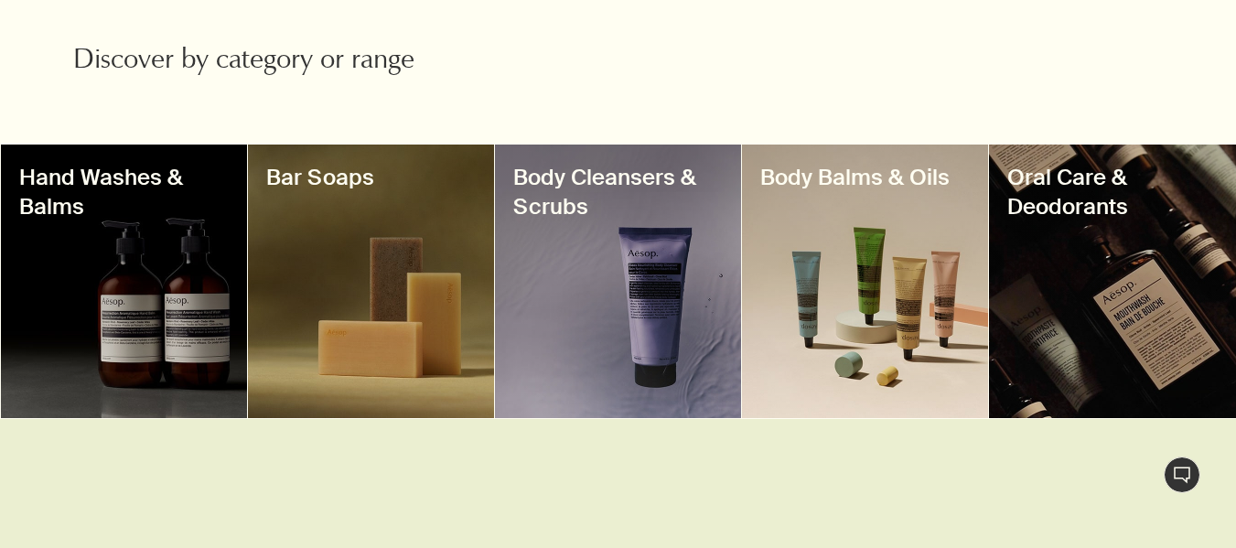
scroll to position [823, 0]
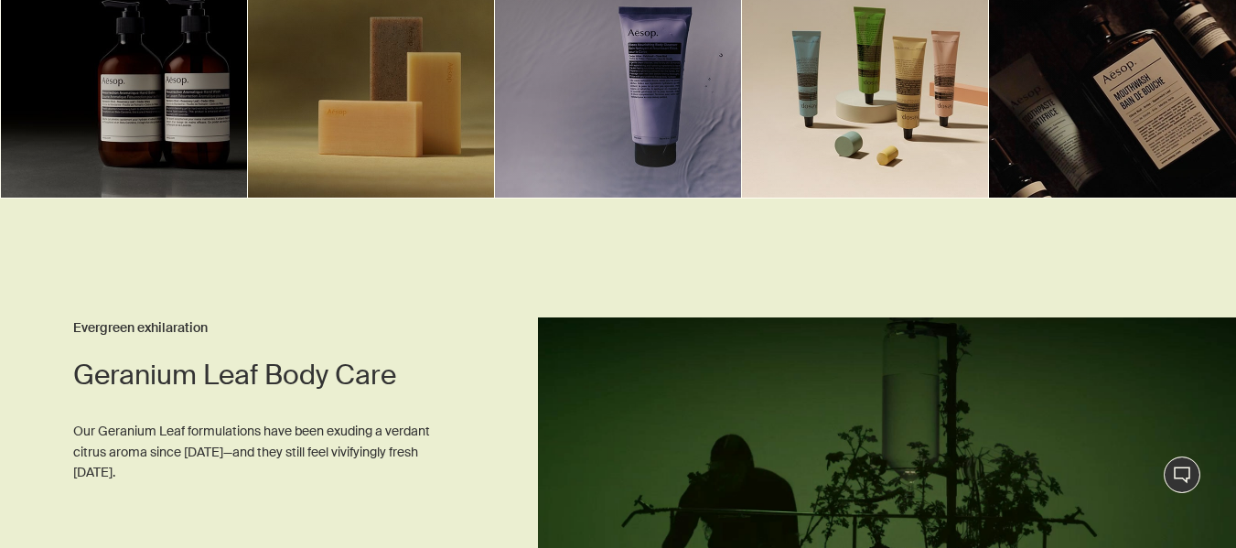
click at [165, 127] on div at bounding box center [124, 60] width 246 height 273
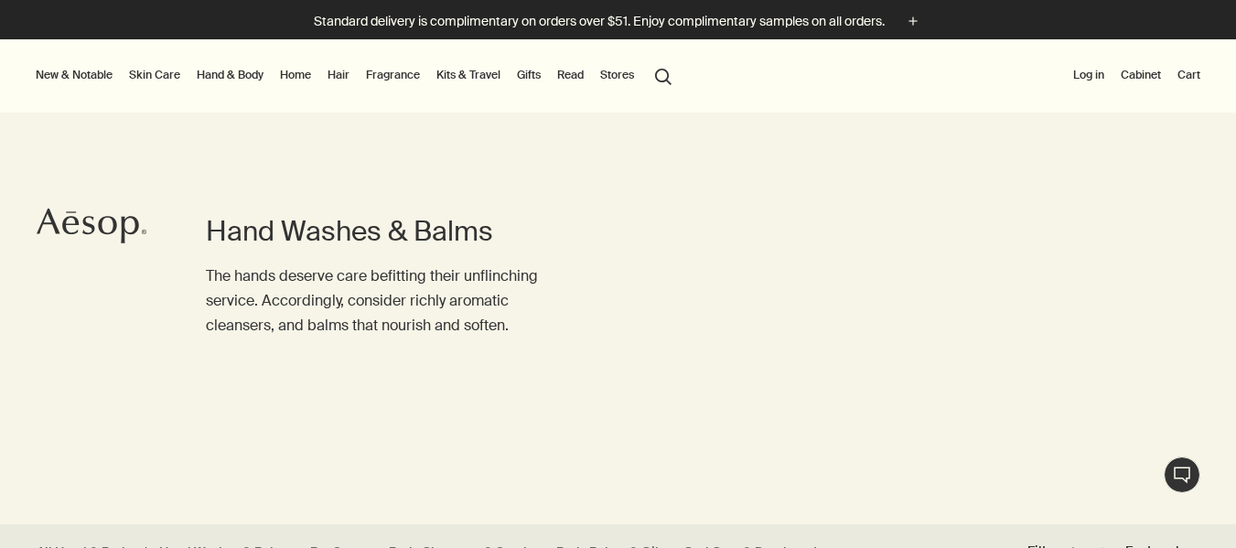
click at [629, 77] on button "Stores" at bounding box center [616, 75] width 41 height 22
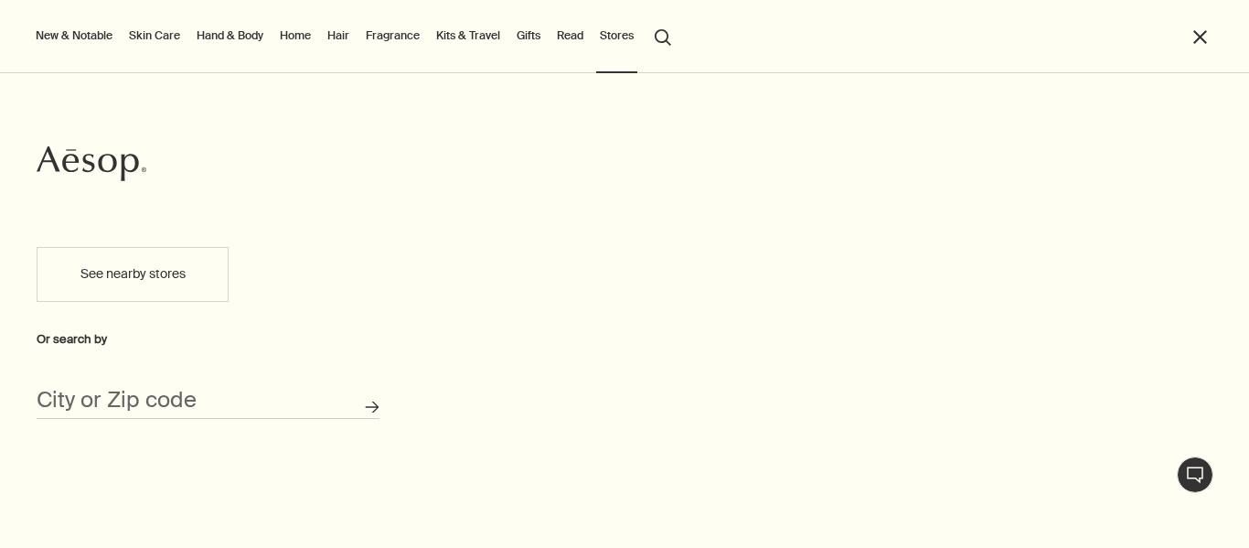
click at [110, 384] on div "City or Zip code" at bounding box center [208, 393] width 343 height 51
click at [89, 400] on input "City or Zip code" at bounding box center [208, 405] width 343 height 28
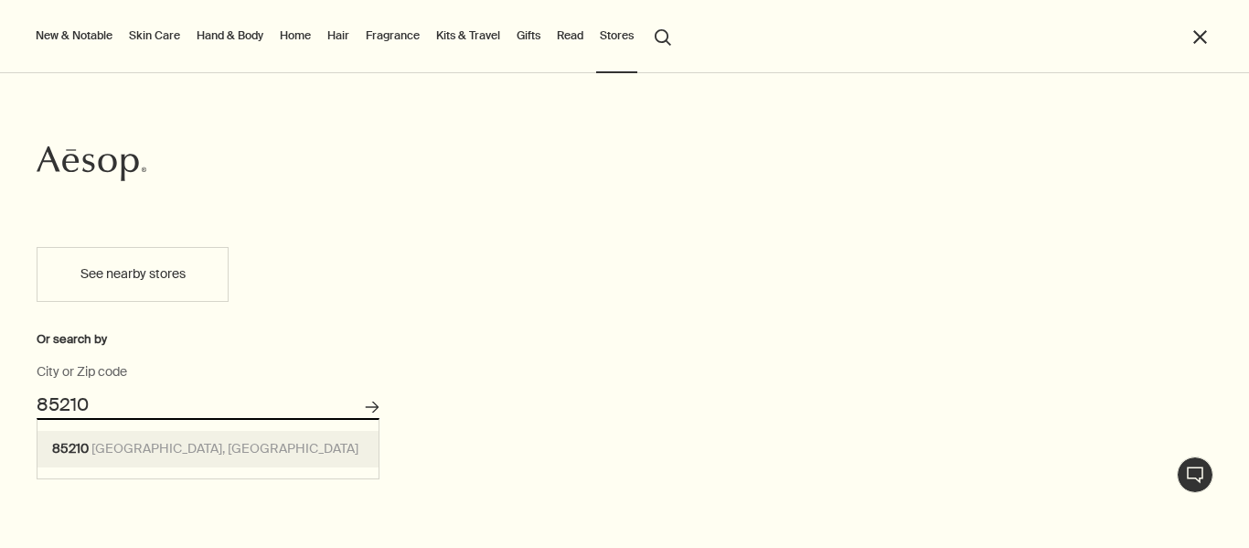
type input "Mesa, AZ 85210"
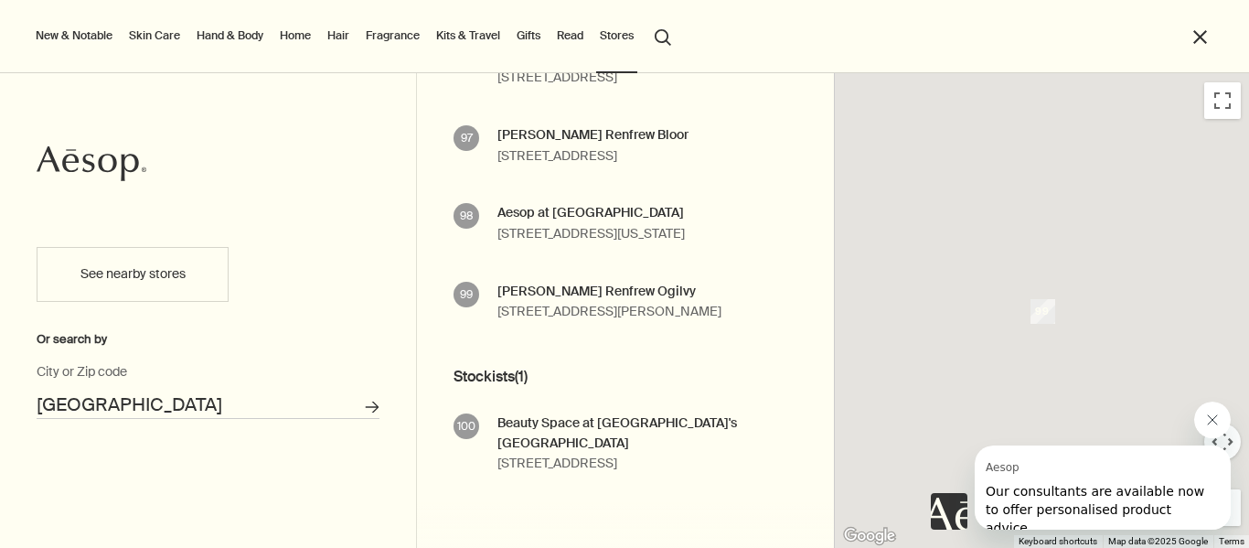
scroll to position [8516, 0]
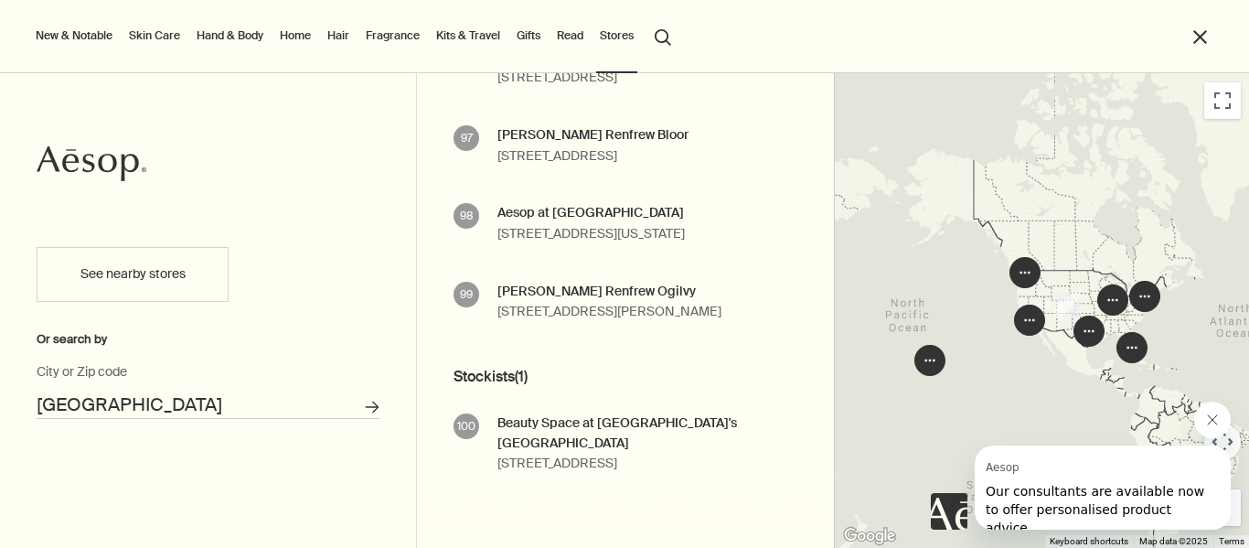
click at [172, 403] on input "Mesa, AZ 85210" at bounding box center [208, 405] width 343 height 28
click at [1226, 105] on div "New & Notable Skin Care Hand & Body Home Hair Fragrance Kits & Travel Gifts Rea…" at bounding box center [624, 75] width 1249 height 73
click at [1215, 106] on div "New & Notable Skin Care Hand & Body Home Hair Fragrance Kits & Travel Gifts Rea…" at bounding box center [624, 75] width 1249 height 73
click at [1036, 313] on img at bounding box center [1030, 320] width 46 height 46
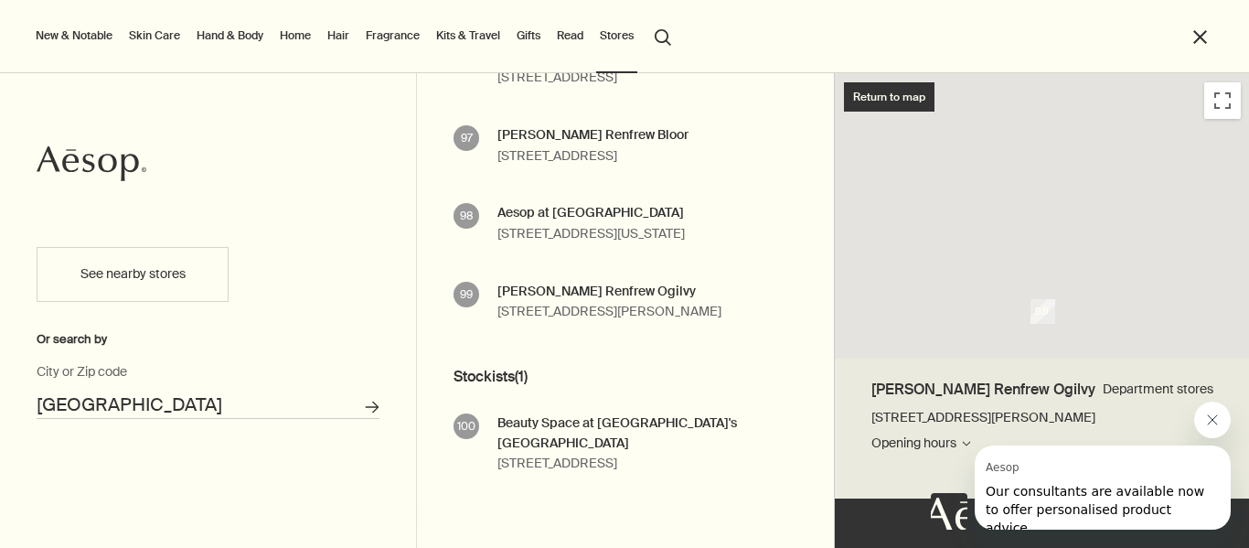
drag, startPoint x: 1102, startPoint y: 288, endPoint x: 744, endPoint y: 303, distance: 357.9
click at [738, 303] on div "Continue shopping Signature stores ( 89 ) 1 Aesop Fashion Valley 7007 Friars Ro…" at bounding box center [1041, 310] width 1249 height 475
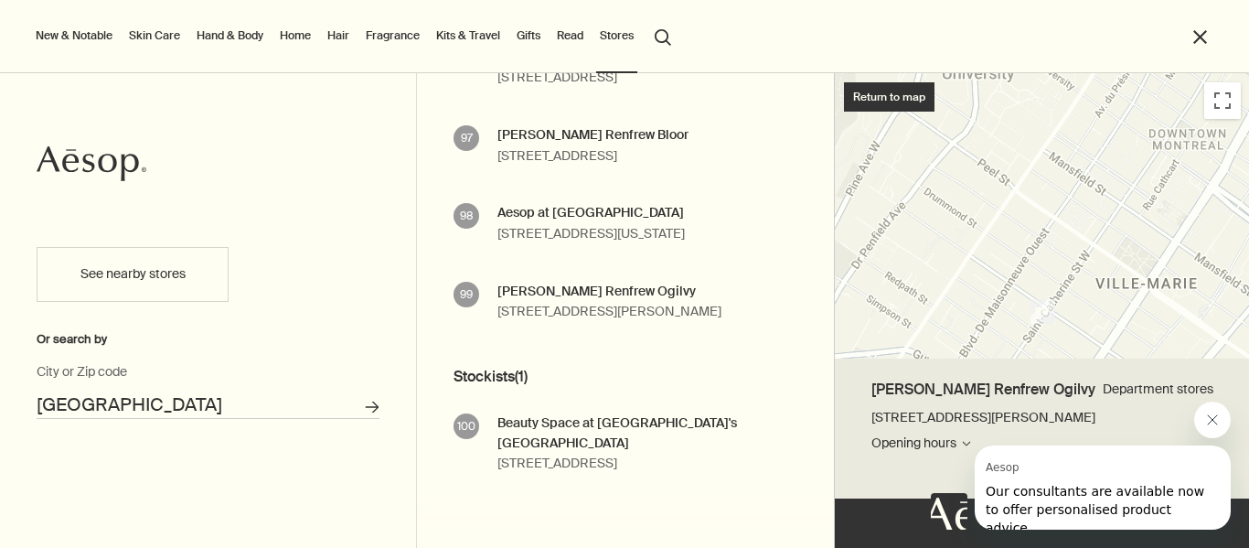
click at [921, 107] on div "New & Notable Skin Care Hand & Body Home Hair Fragrance Kits & Travel Gifts Rea…" at bounding box center [624, 75] width 1249 height 73
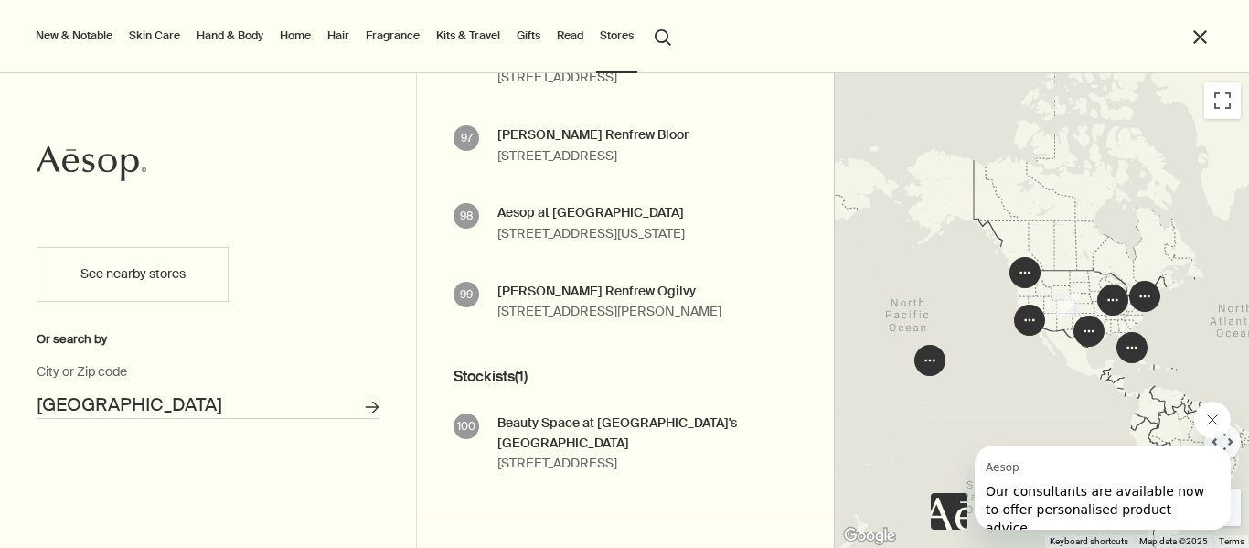
drag, startPoint x: 1083, startPoint y: 364, endPoint x: 1006, endPoint y: 375, distance: 77.6
click at [1006, 375] on div "To navigate, press the arrow keys." at bounding box center [1042, 310] width 415 height 475
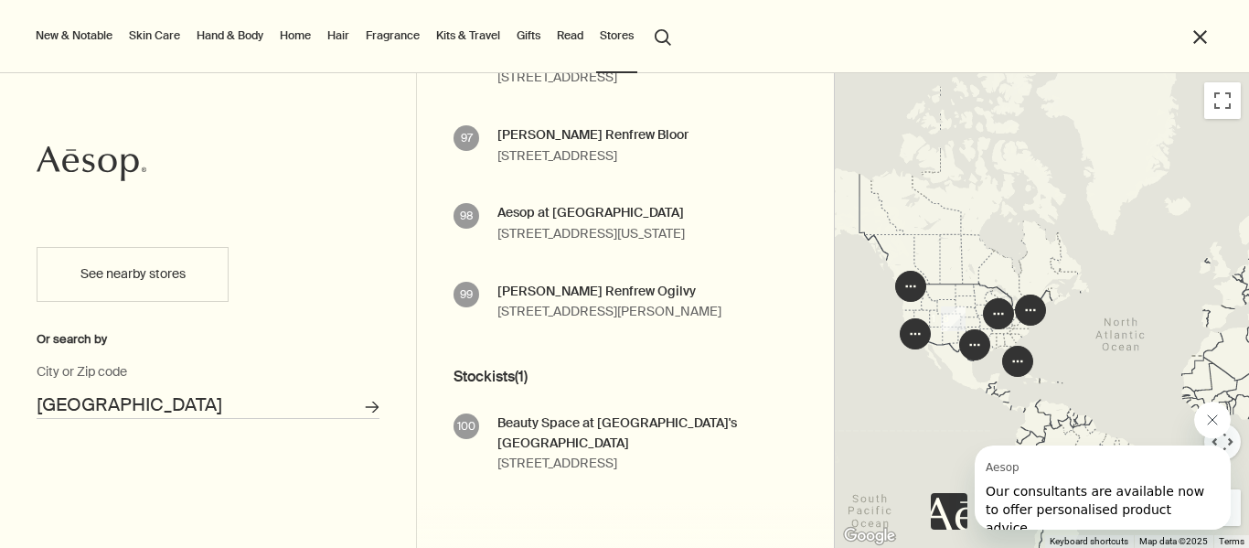
click at [947, 328] on img "18" at bounding box center [953, 318] width 39 height 39
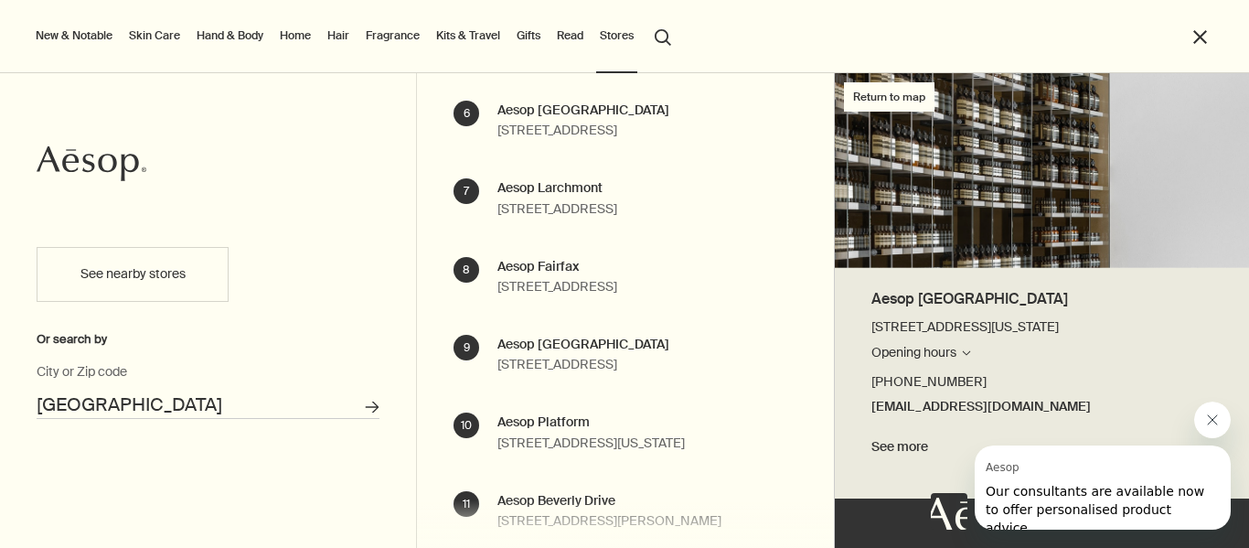
scroll to position [376, 0]
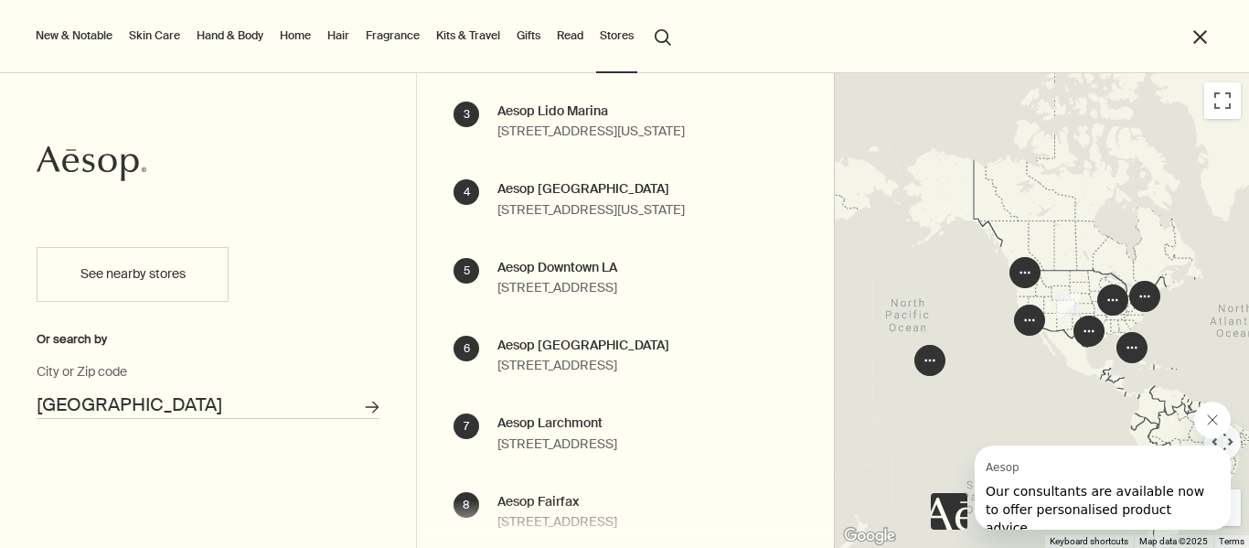
click at [613, 37] on button "Stores" at bounding box center [616, 36] width 41 height 22
click at [74, 33] on button "New & Notable" at bounding box center [74, 36] width 84 height 22
